Goal: Find specific page/section: Find specific page/section

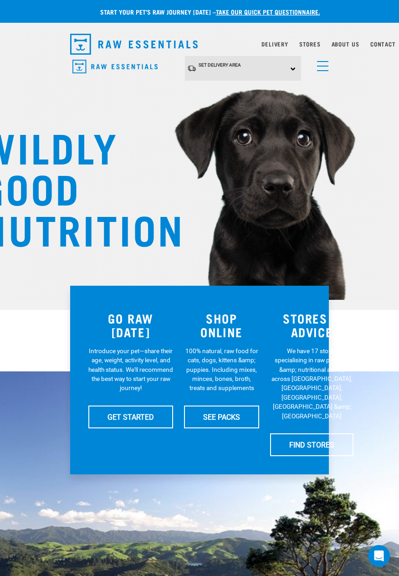
click at [384, 38] on img at bounding box center [199, 129] width 369 height 341
click at [380, 45] on link "Contact" at bounding box center [383, 43] width 26 height 3
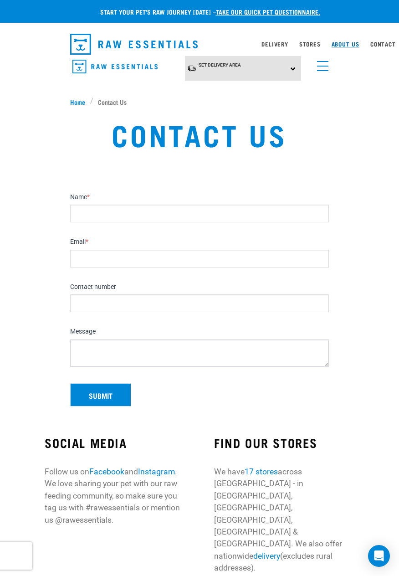
click at [340, 44] on link "About Us" at bounding box center [346, 43] width 28 height 3
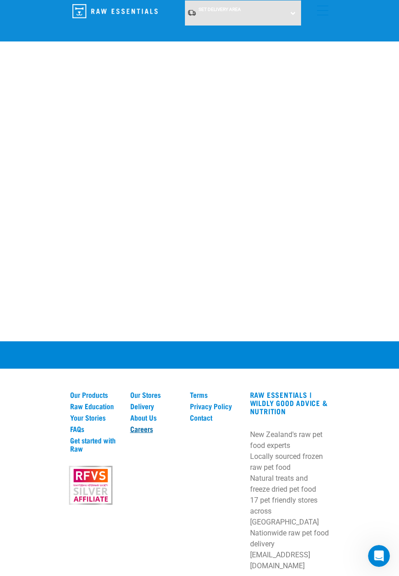
click at [146, 425] on link "Careers" at bounding box center [154, 429] width 49 height 8
